Goal: Task Accomplishment & Management: Manage account settings

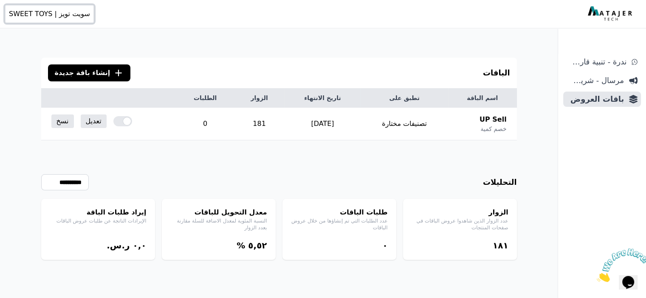
click at [73, 15] on span "سويت تويز | SWEET TOYS" at bounding box center [49, 14] width 81 height 10
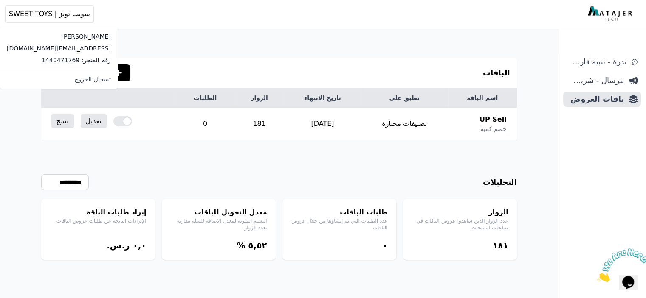
click at [304, 86] on div "الباقات .cls-1{fill:none;stroke:#fff;stroke-linecap:round;stroke-linejoin:round…" at bounding box center [279, 73] width 476 height 31
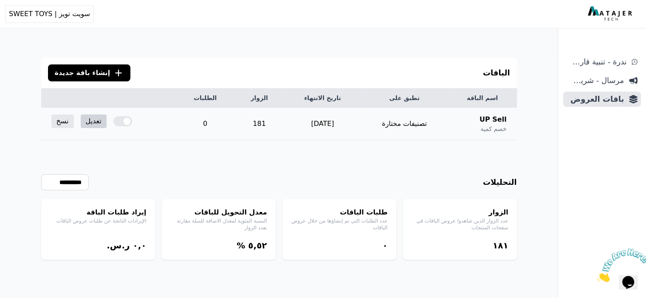
click at [90, 124] on link "تعديل" at bounding box center [94, 122] width 26 height 14
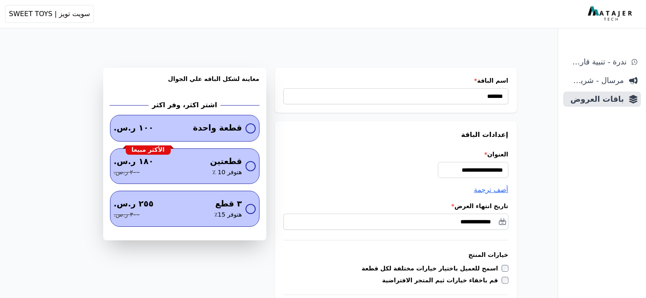
select select "**********"
